Goal: Check status: Check status

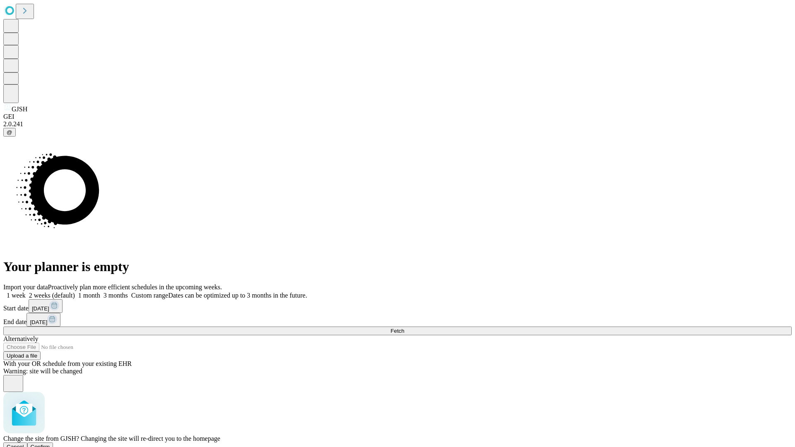
click at [50, 444] on span "Confirm" at bounding box center [40, 447] width 19 height 6
click at [26, 292] on label "1 week" at bounding box center [14, 295] width 22 height 7
click at [404, 328] on span "Fetch" at bounding box center [397, 331] width 14 height 6
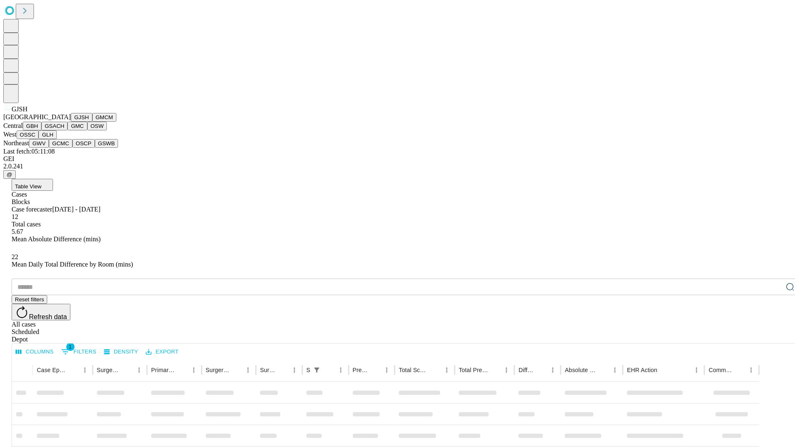
click at [92, 122] on button "GMCM" at bounding box center [104, 117] width 24 height 9
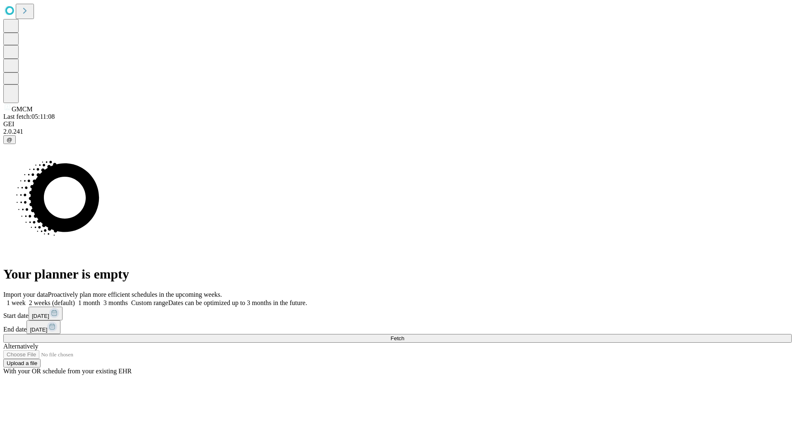
click at [26, 299] on label "1 week" at bounding box center [14, 302] width 22 height 7
click at [404, 335] on span "Fetch" at bounding box center [397, 338] width 14 height 6
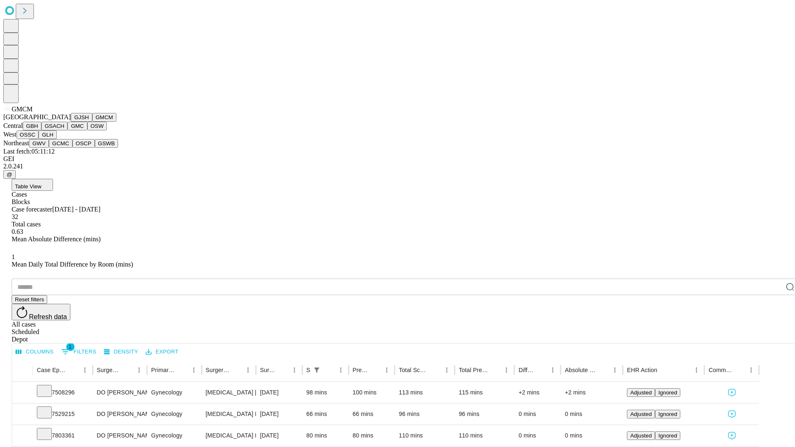
click at [41, 130] on button "GBH" at bounding box center [32, 126] width 19 height 9
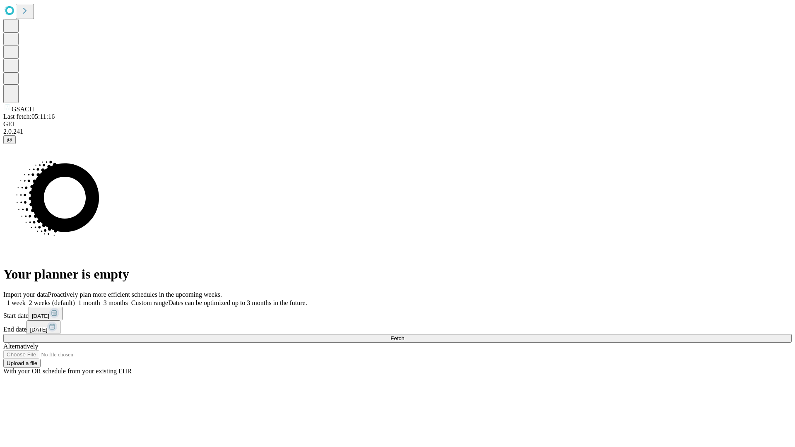
click at [26, 299] on label "1 week" at bounding box center [14, 302] width 22 height 7
click at [404, 335] on span "Fetch" at bounding box center [397, 338] width 14 height 6
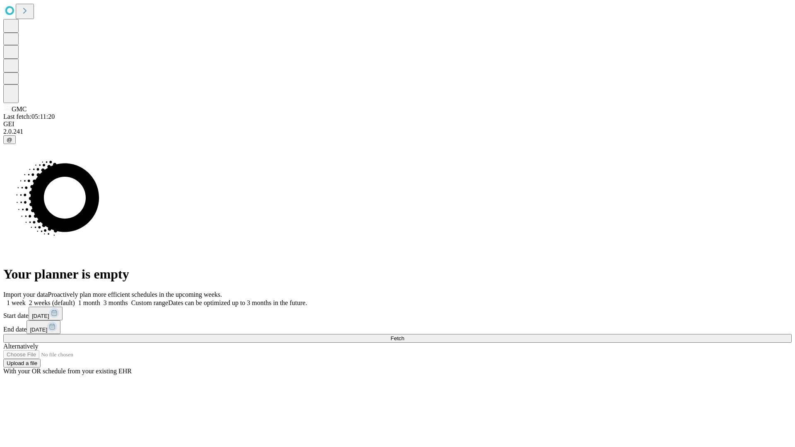
click at [26, 299] on label "1 week" at bounding box center [14, 302] width 22 height 7
click at [404, 335] on span "Fetch" at bounding box center [397, 338] width 14 height 6
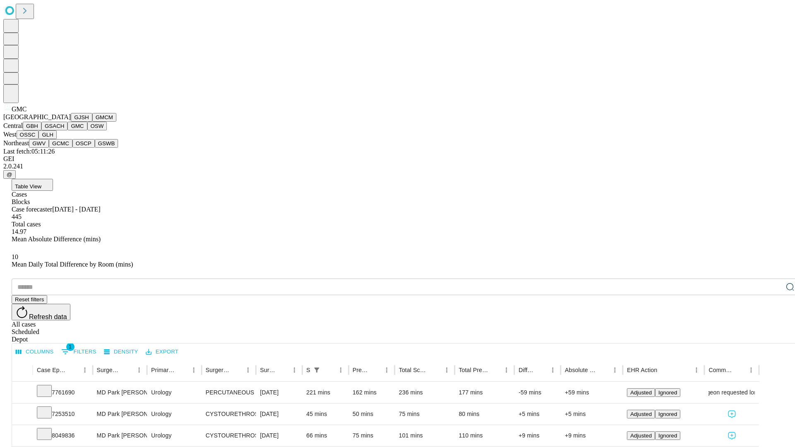
click at [87, 130] on button "OSW" at bounding box center [97, 126] width 20 height 9
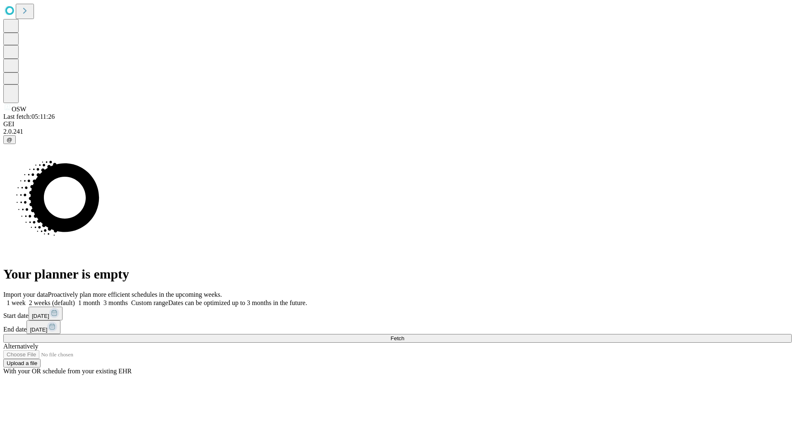
click at [26, 299] on label "1 week" at bounding box center [14, 302] width 22 height 7
click at [404, 335] on span "Fetch" at bounding box center [397, 338] width 14 height 6
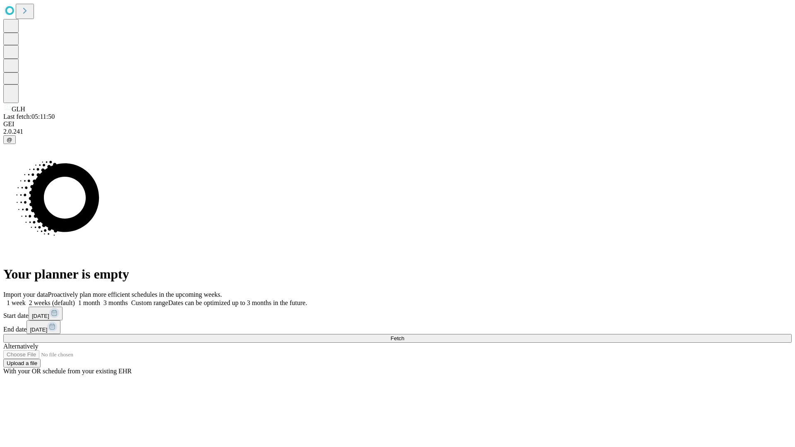
click at [26, 299] on label "1 week" at bounding box center [14, 302] width 22 height 7
click at [404, 335] on span "Fetch" at bounding box center [397, 338] width 14 height 6
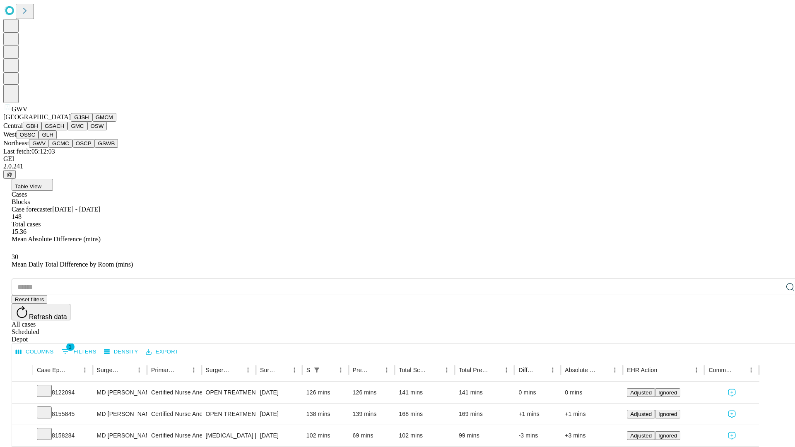
click at [64, 148] on button "GCMC" at bounding box center [61, 143] width 24 height 9
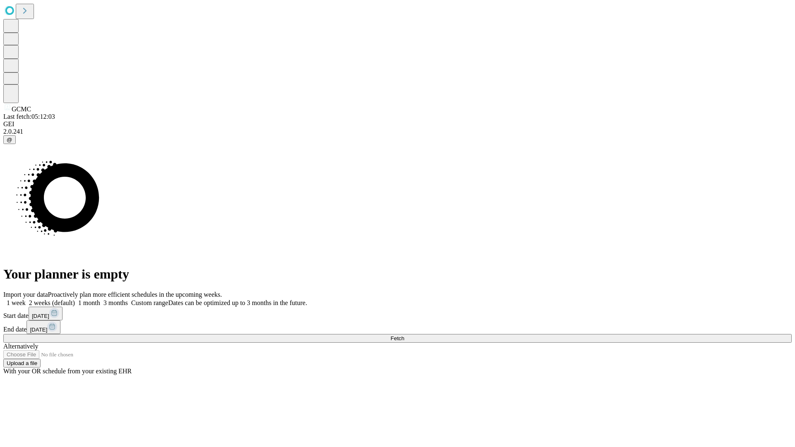
click at [26, 299] on label "1 week" at bounding box center [14, 302] width 22 height 7
click at [404, 335] on span "Fetch" at bounding box center [397, 338] width 14 height 6
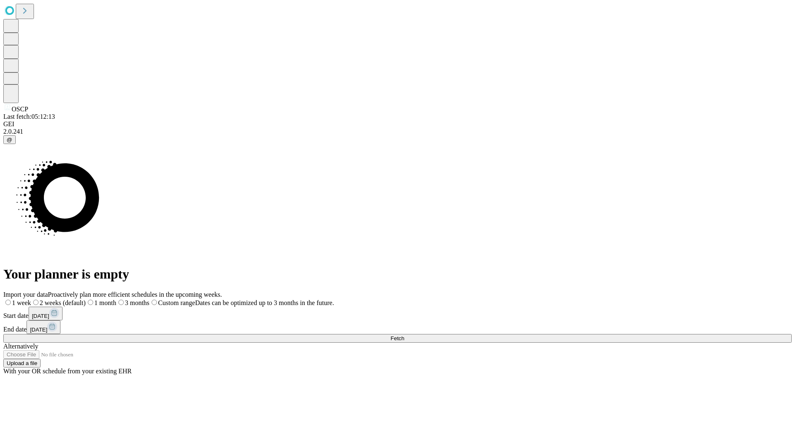
click at [31, 299] on label "1 week" at bounding box center [17, 302] width 28 height 7
click at [404, 335] on span "Fetch" at bounding box center [397, 338] width 14 height 6
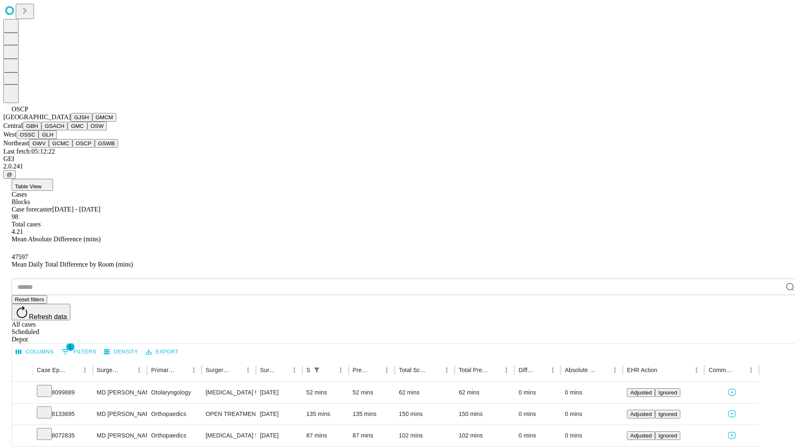
click at [95, 148] on button "GSWB" at bounding box center [107, 143] width 24 height 9
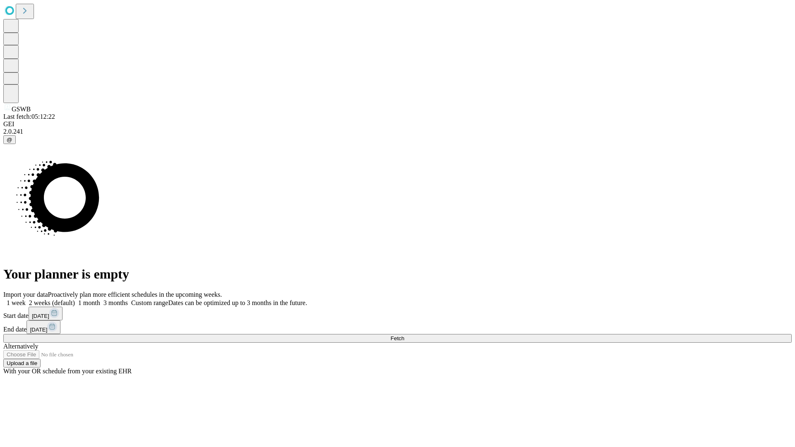
click at [26, 299] on label "1 week" at bounding box center [14, 302] width 22 height 7
click at [404, 335] on span "Fetch" at bounding box center [397, 338] width 14 height 6
